Goal: Obtain resource: Download file/media

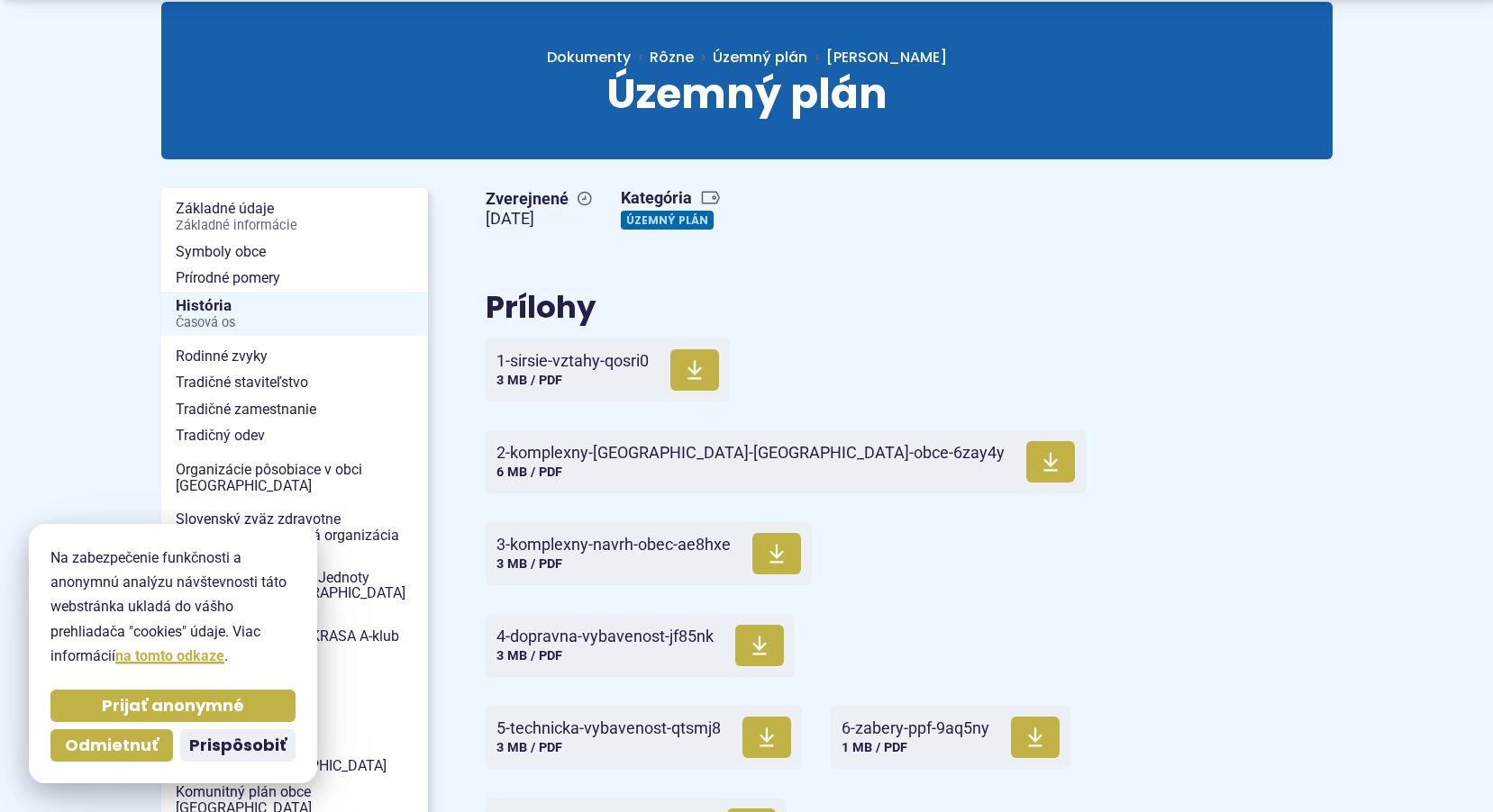
scroll to position [180, 0]
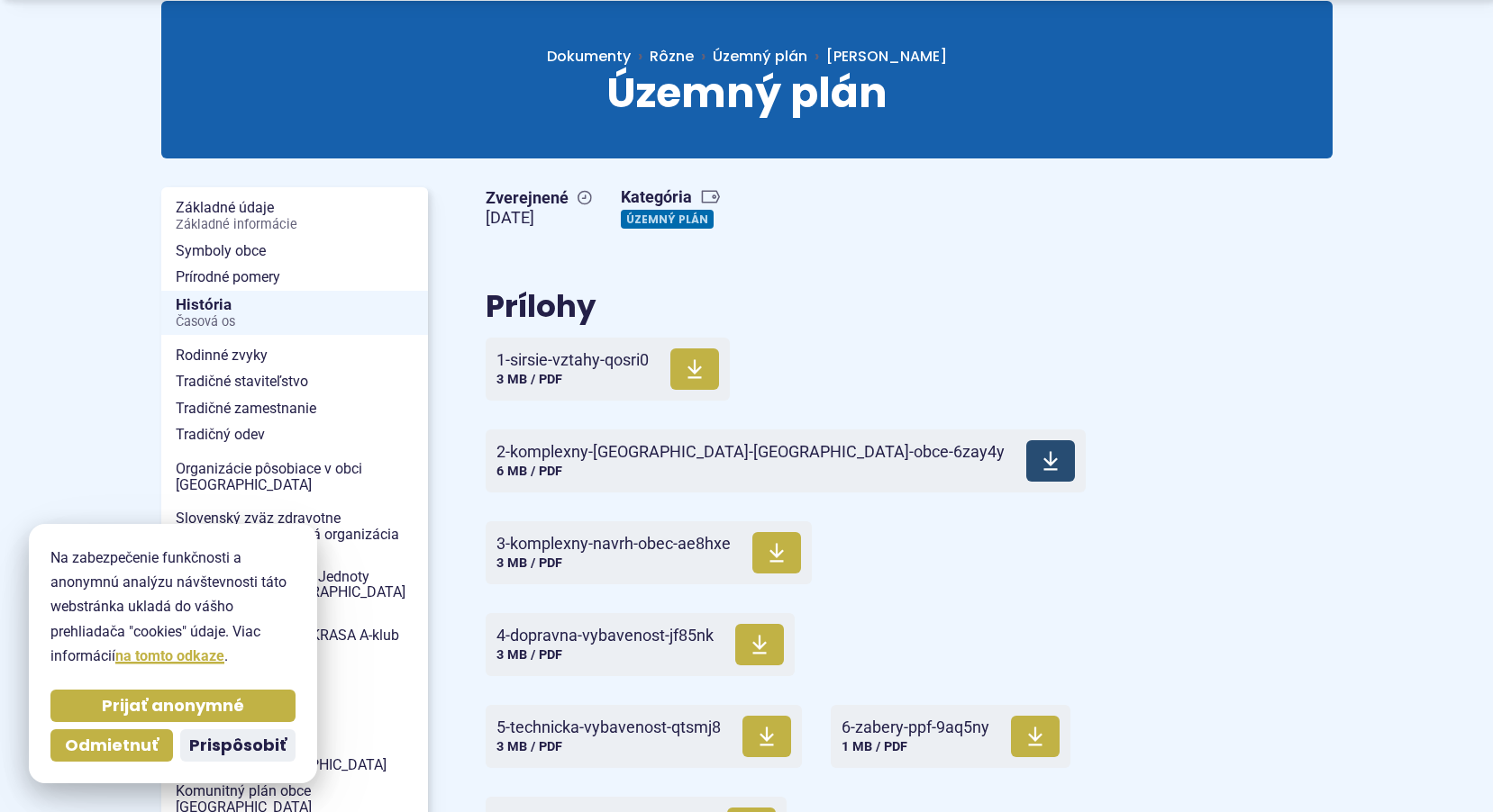
click at [690, 447] on span "2-komplexny-[GEOGRAPHIC_DATA]-[GEOGRAPHIC_DATA]-obce-6zay4y" at bounding box center [750, 452] width 509 height 18
click at [606, 539] on span "3-komplexny-navrh-obec-ae8hxe" at bounding box center [613, 543] width 234 height 18
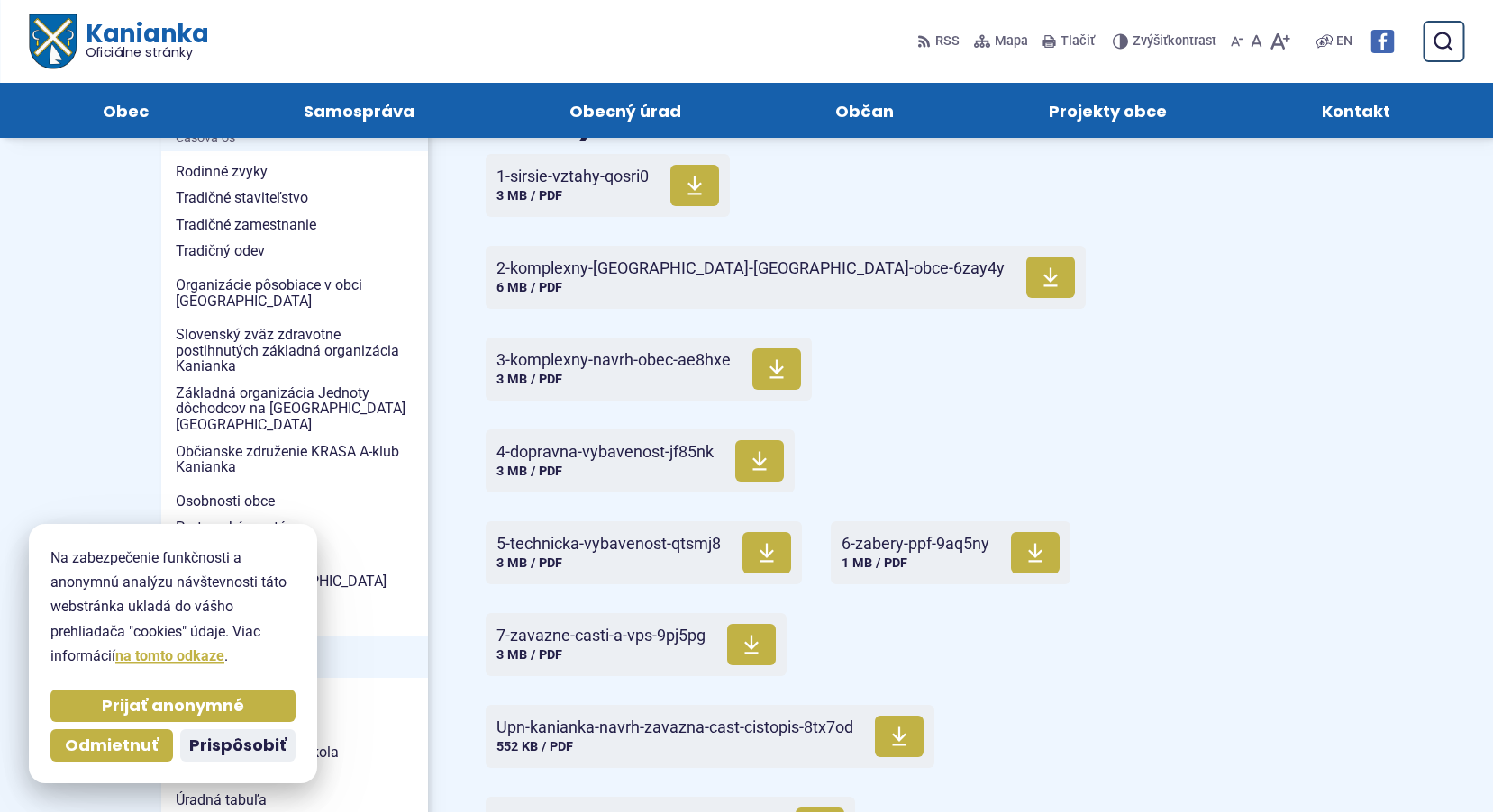
scroll to position [360, 0]
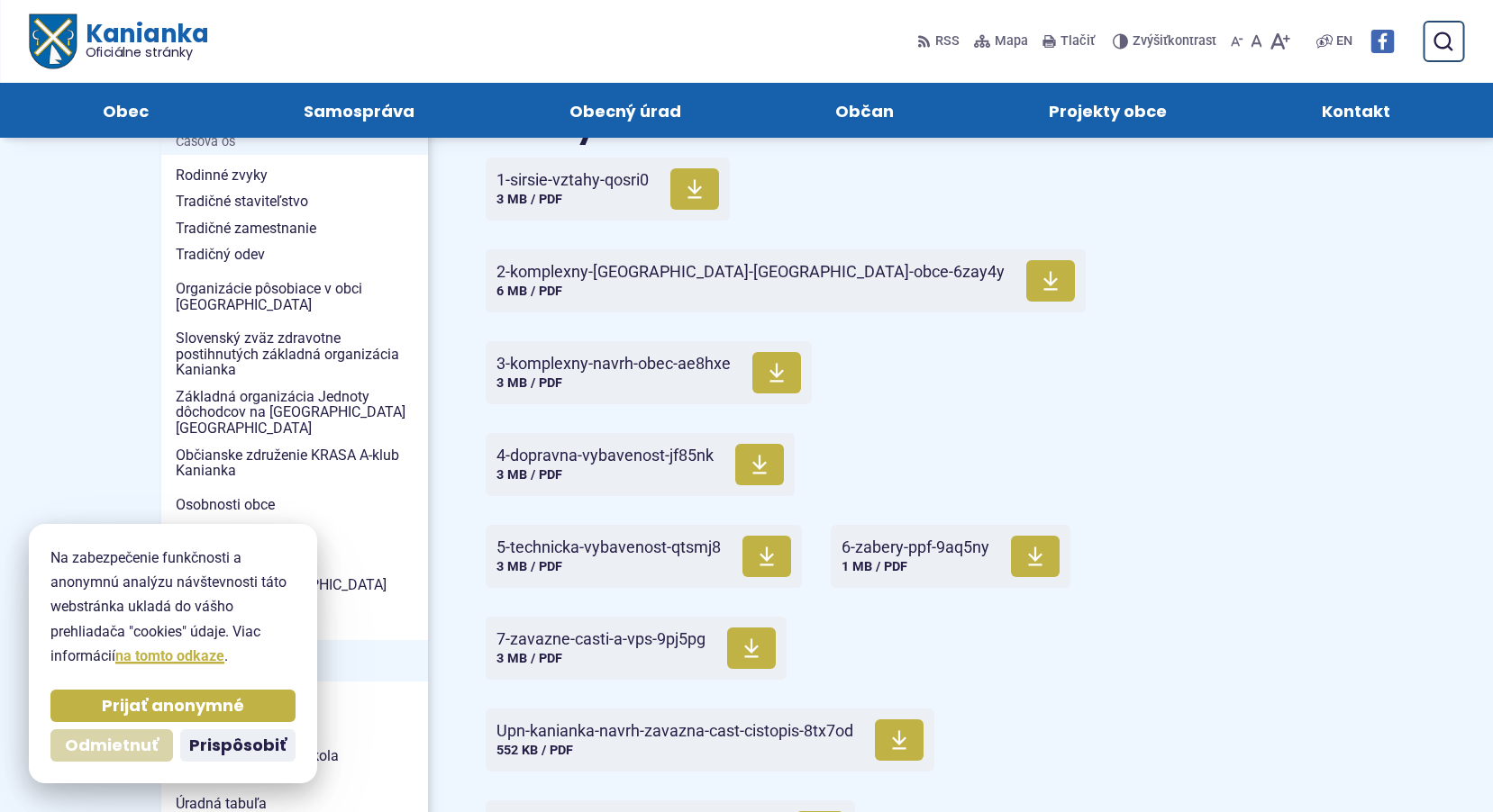
click at [75, 748] on span "Odmietnuť" at bounding box center [112, 746] width 94 height 21
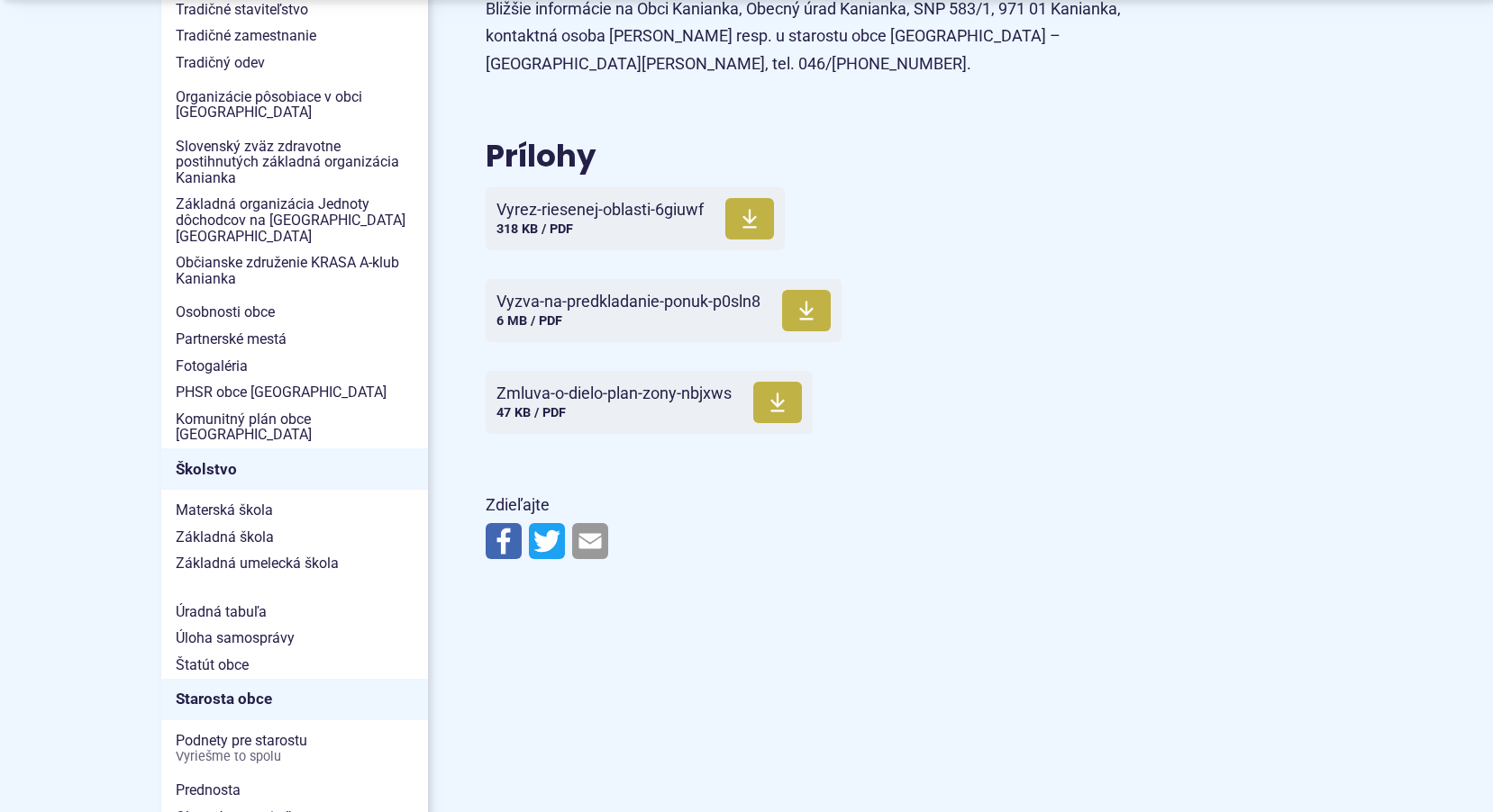
scroll to position [631, 0]
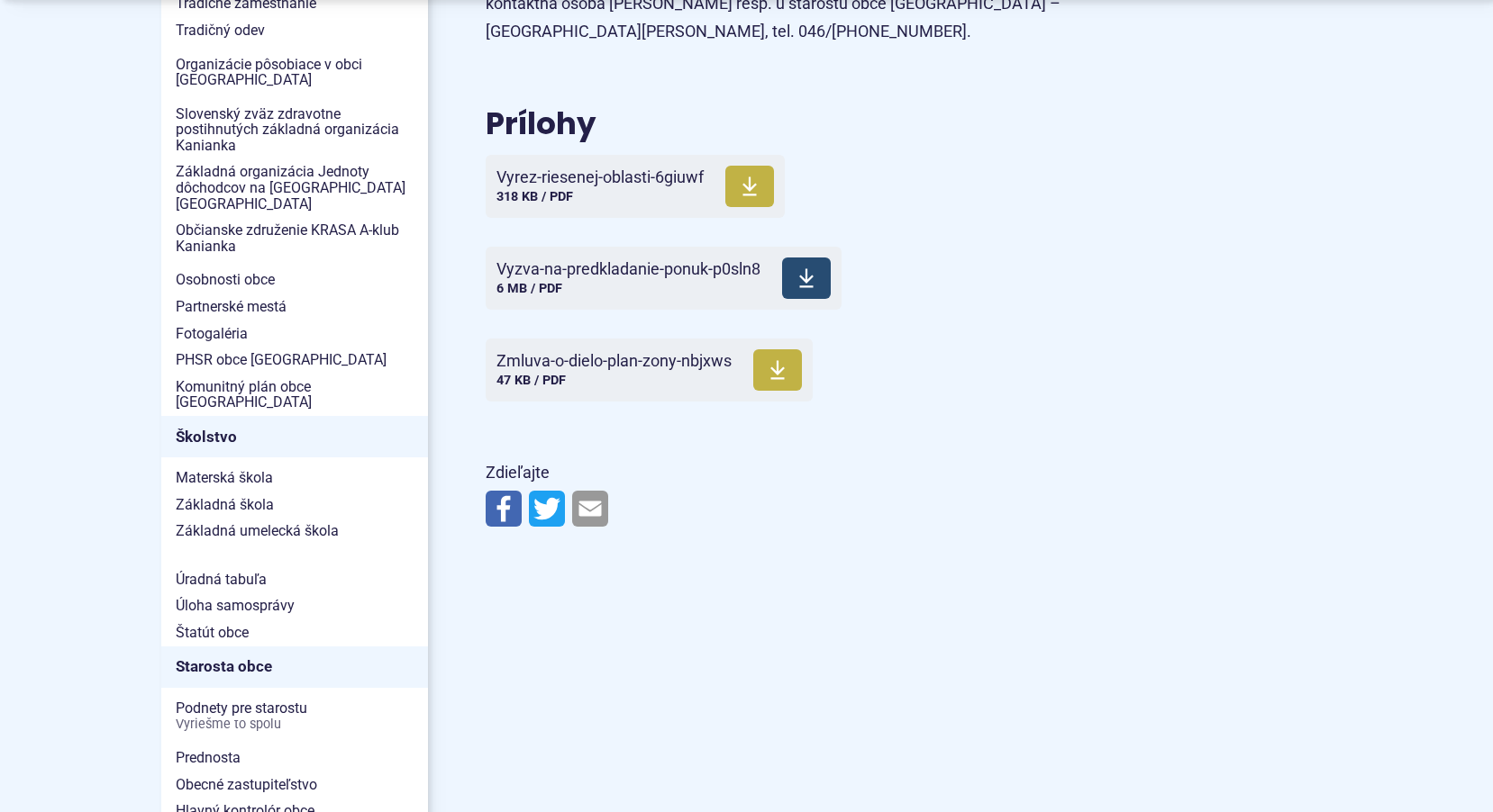
click at [597, 277] on span "Vyzva-na-predkladanie-ponuk-p0sln8" at bounding box center [628, 269] width 264 height 18
click at [621, 180] on span "Vyrez-riesenej-oblasti-6giuwf" at bounding box center [600, 177] width 207 height 18
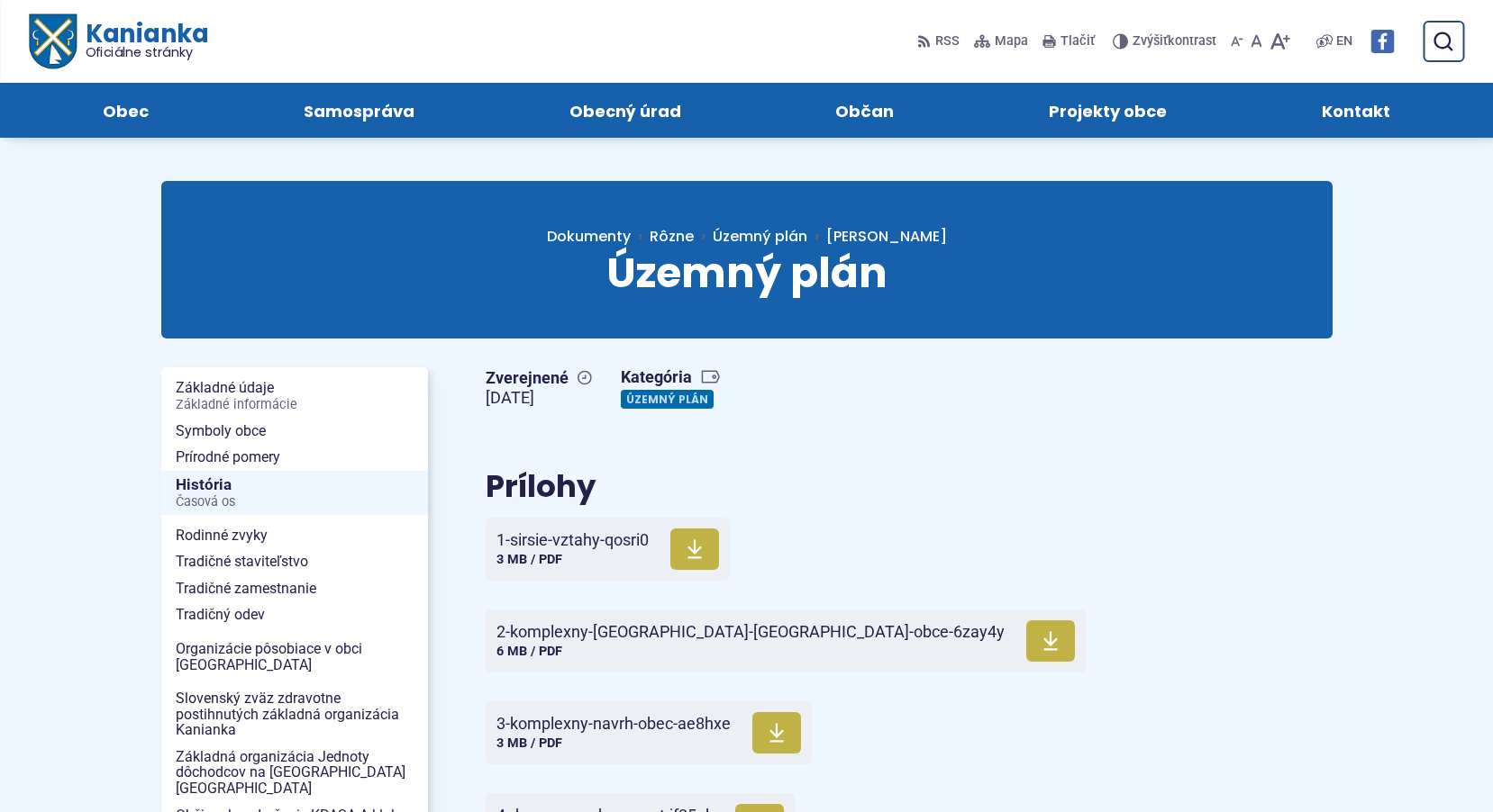
scroll to position [360, 0]
